Goal: Task Accomplishment & Management: Use online tool/utility

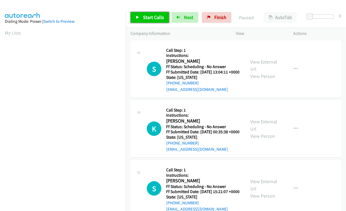
click at [141, 16] on link "Start Calls" at bounding box center [150, 17] width 38 height 11
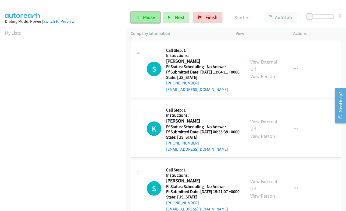
click at [146, 19] on span "Pause" at bounding box center [149, 17] width 12 height 6
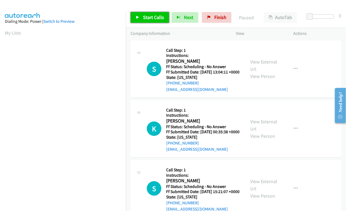
click at [149, 18] on span "Start Calls" at bounding box center [153, 17] width 21 height 6
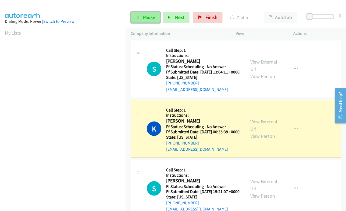
click at [150, 17] on span "Pause" at bounding box center [149, 17] width 12 height 6
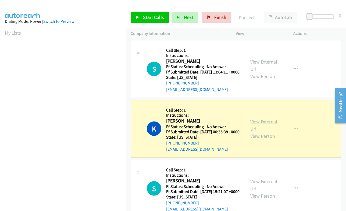
click at [262, 131] on link "View External Url" at bounding box center [263, 125] width 27 height 13
